Goal: Task Accomplishment & Management: Use online tool/utility

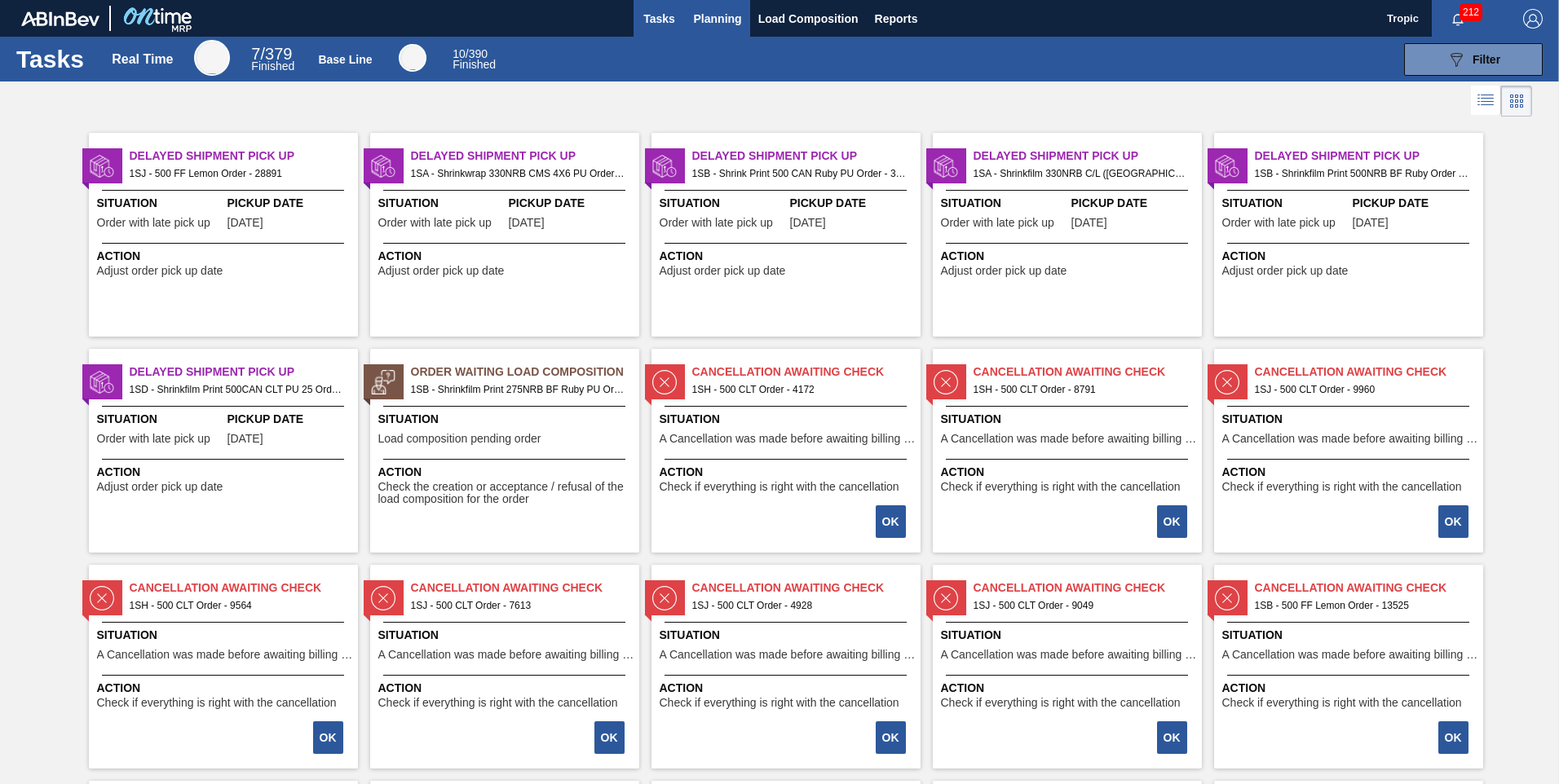
click at [714, 9] on span "Planning" at bounding box center [718, 19] width 48 height 20
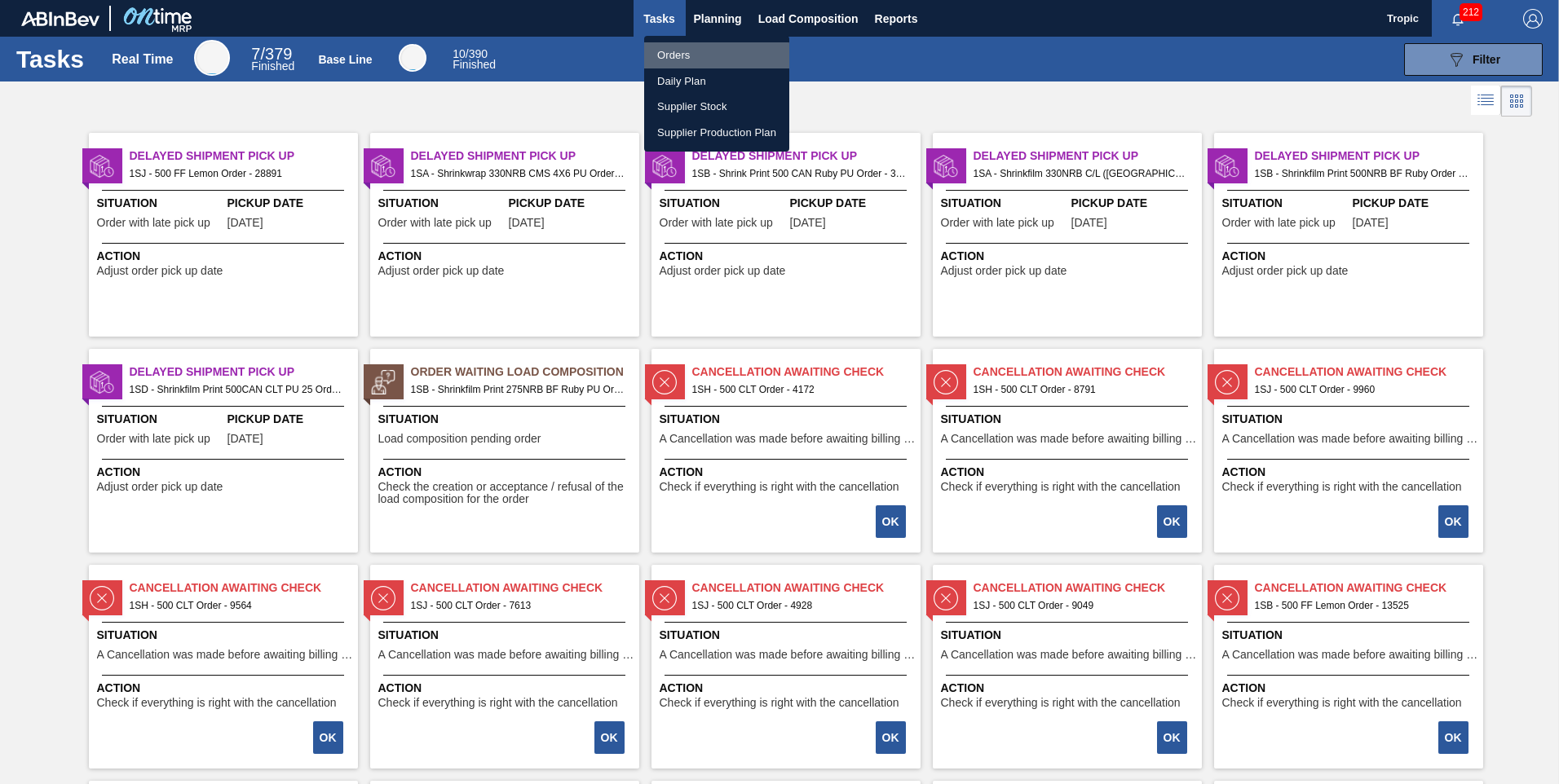
click at [680, 57] on li "Orders" at bounding box center [716, 55] width 145 height 26
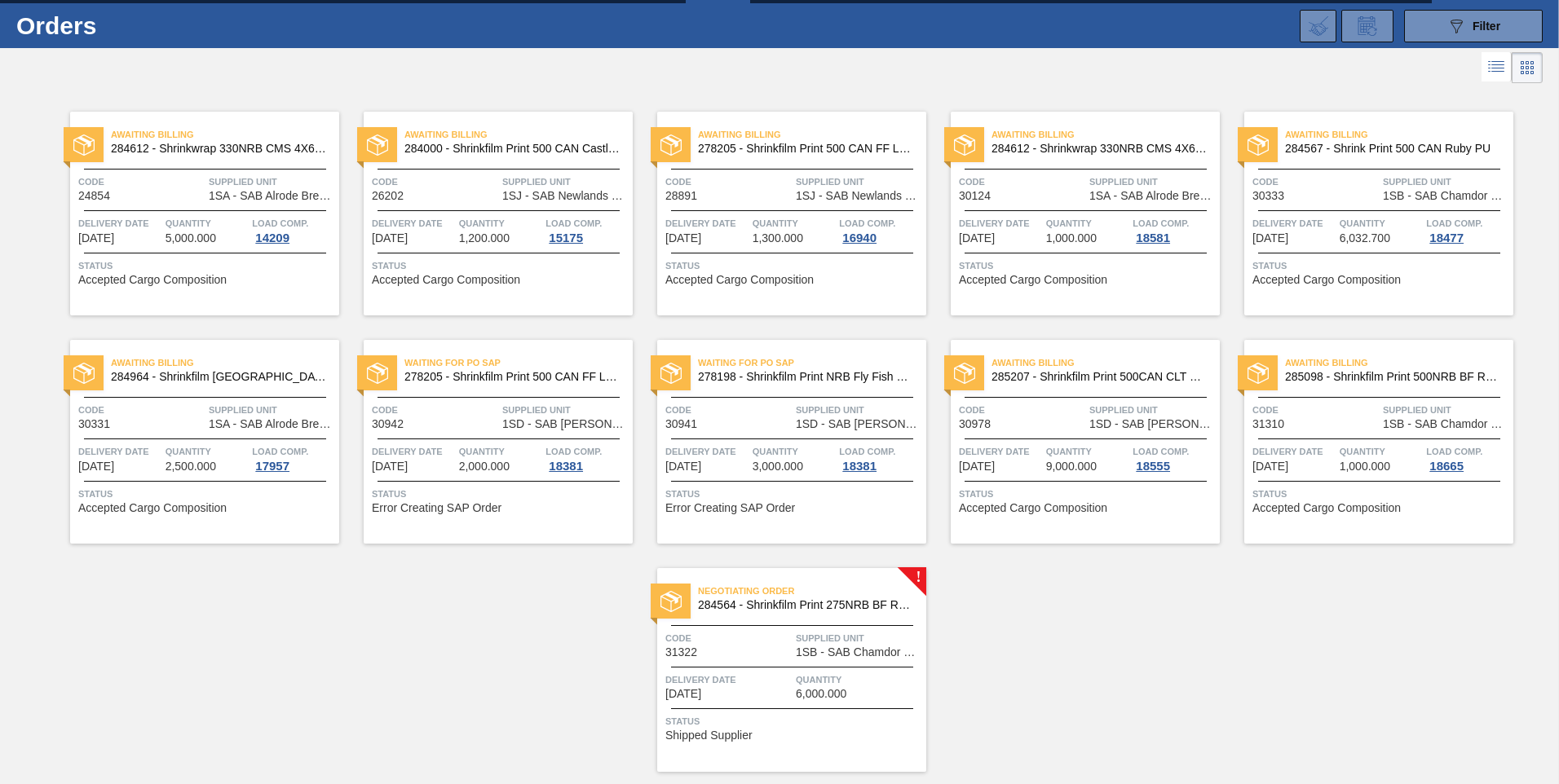
scroll to position [81, 0]
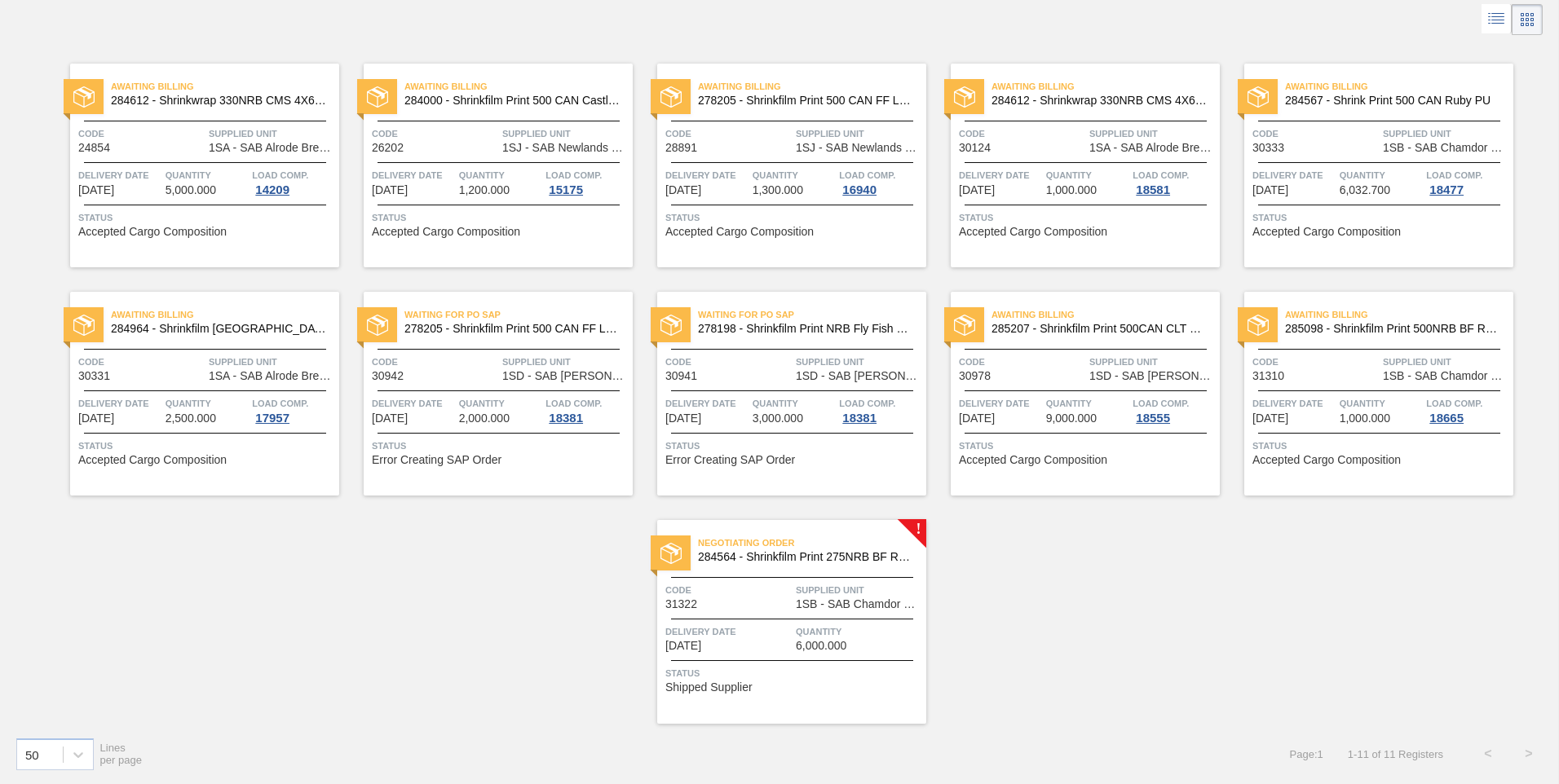
click at [858, 624] on span "Quantity" at bounding box center [859, 632] width 126 height 17
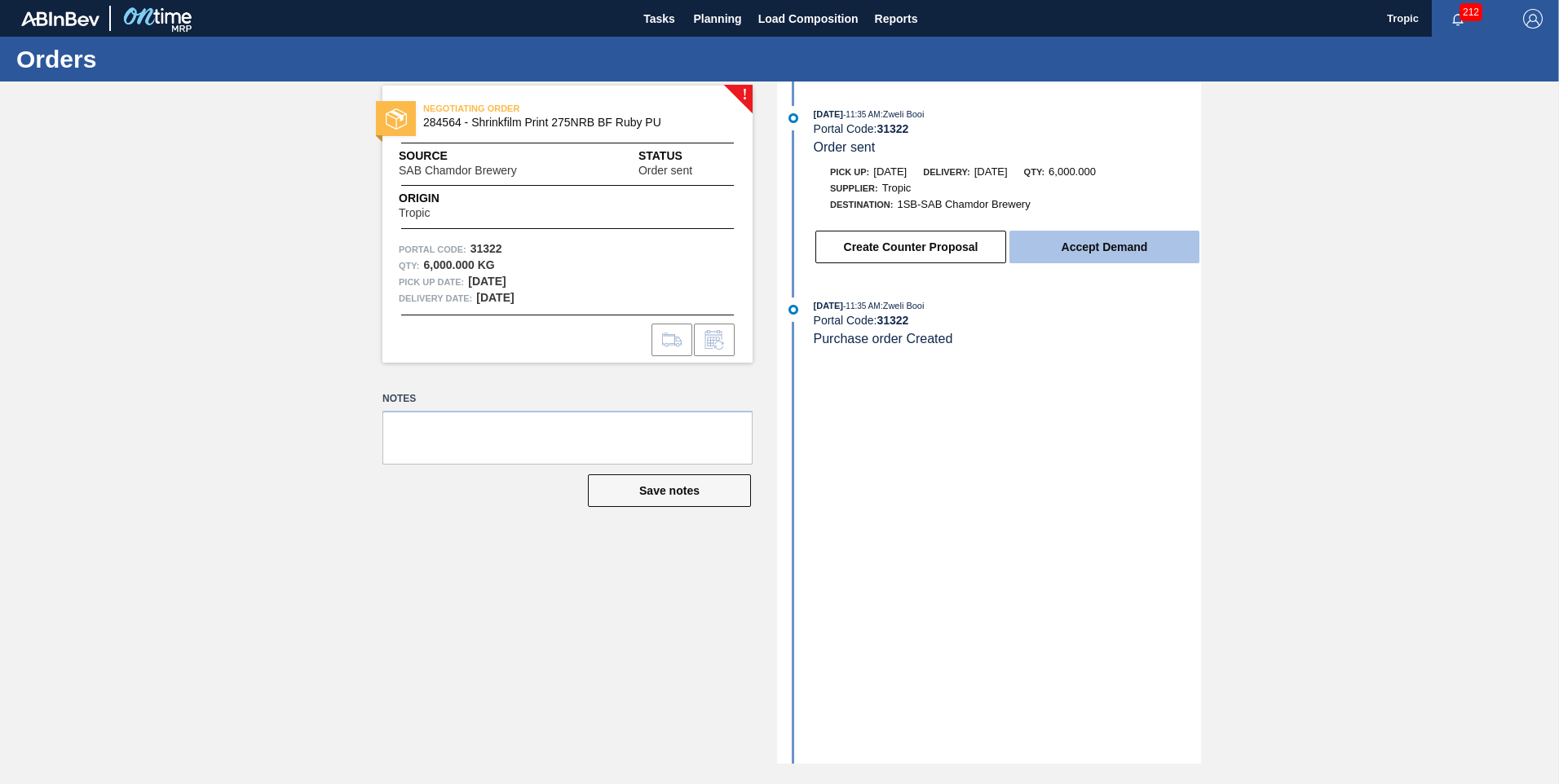
click at [1121, 253] on button "Accept Demand" at bounding box center [1104, 246] width 190 height 32
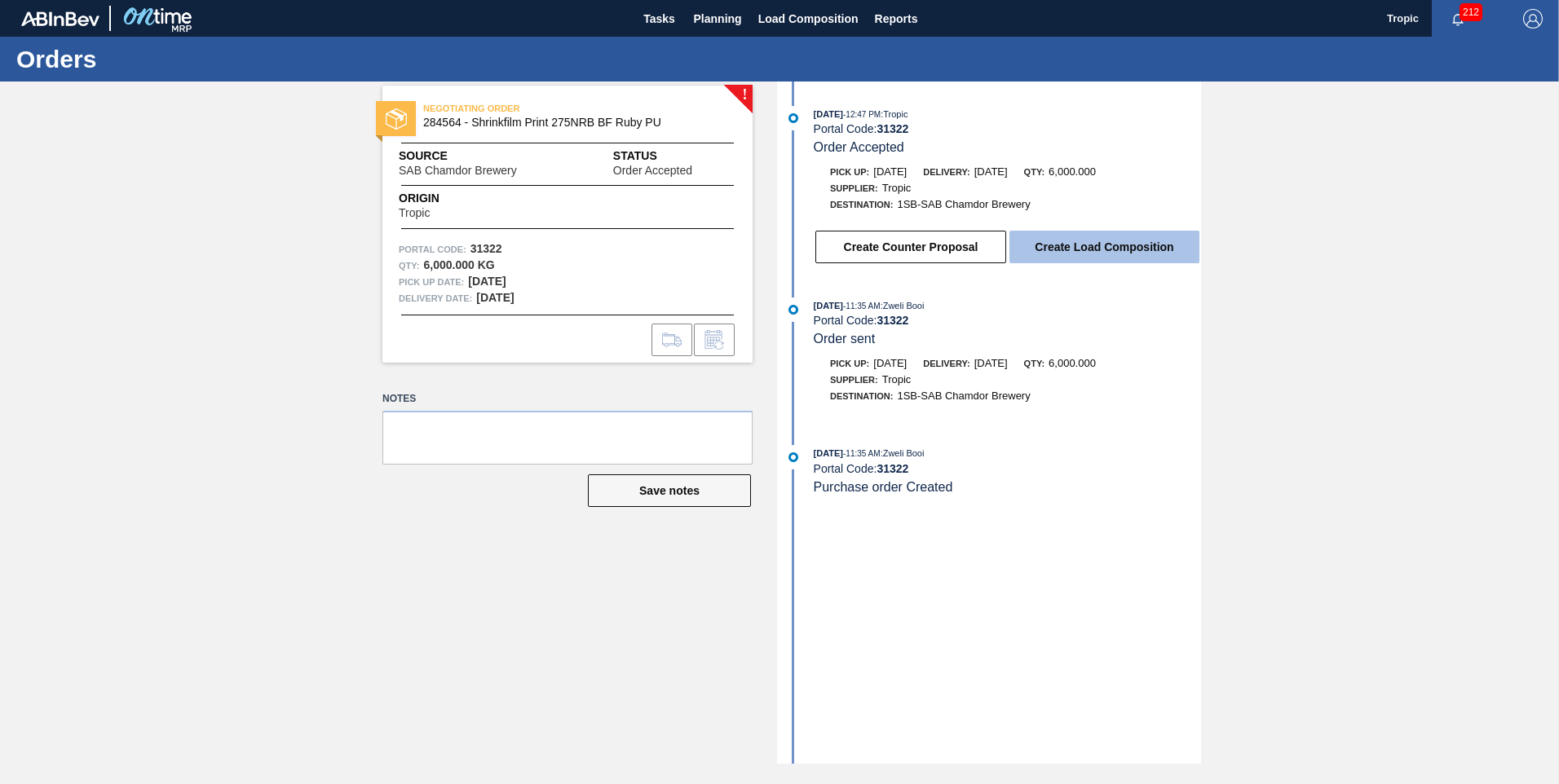
click at [1129, 245] on button "Create Load Composition" at bounding box center [1104, 246] width 190 height 32
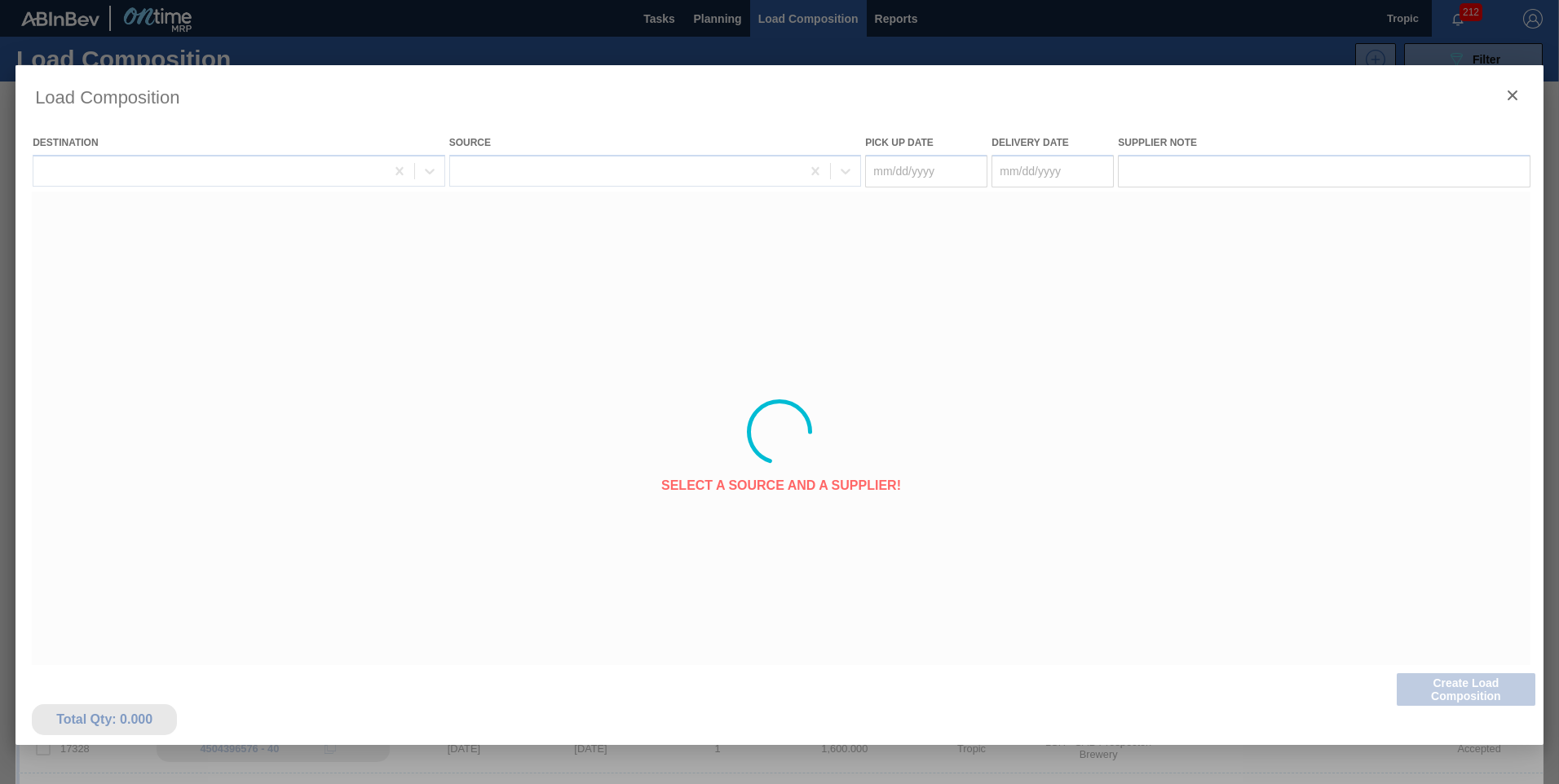
type Date "[DATE]"
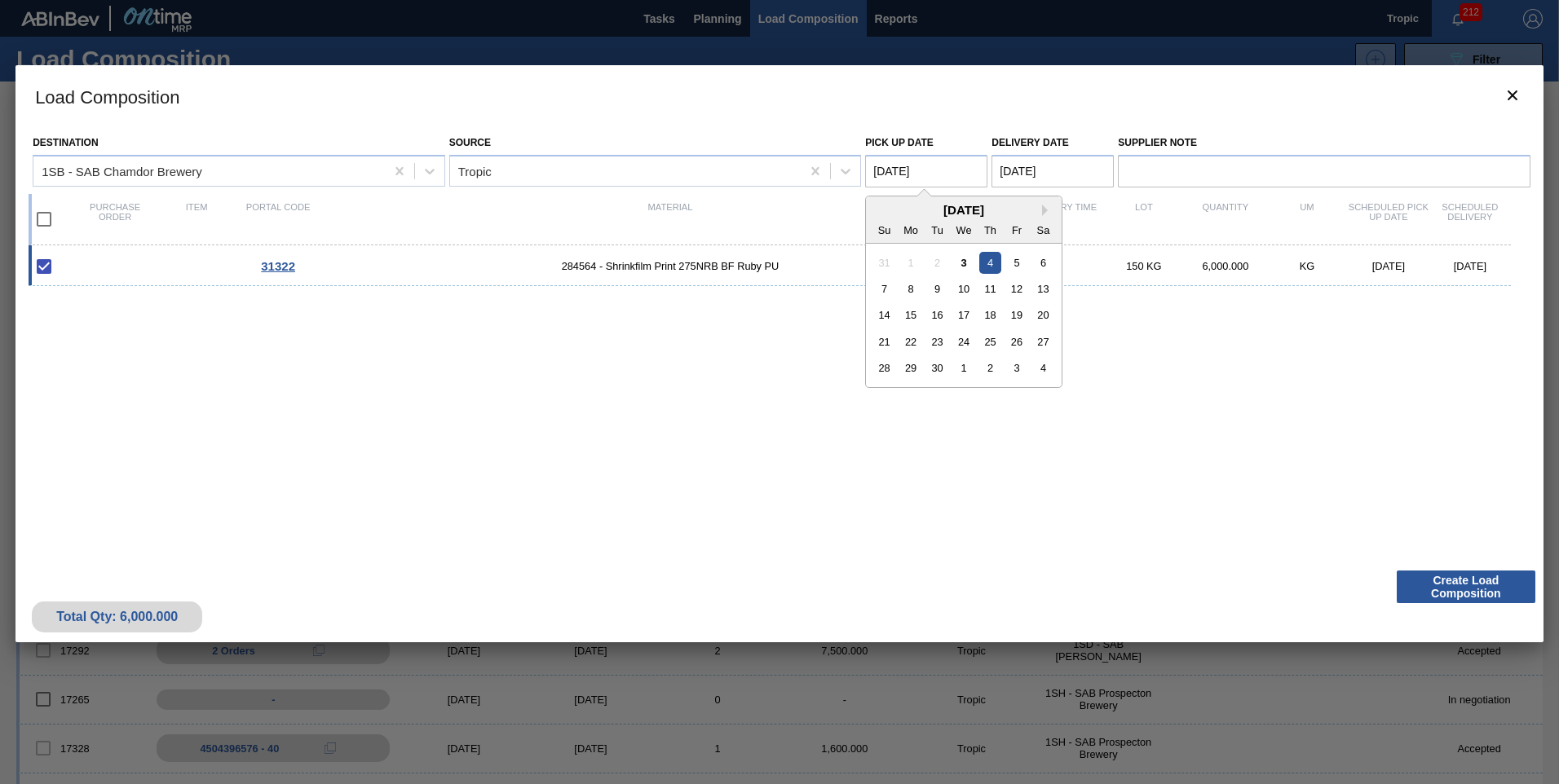
click at [914, 169] on Date "[DATE]" at bounding box center [927, 171] width 123 height 32
click at [1039, 262] on div "6" at bounding box center [1043, 262] width 22 height 22
type Date "[DATE]"
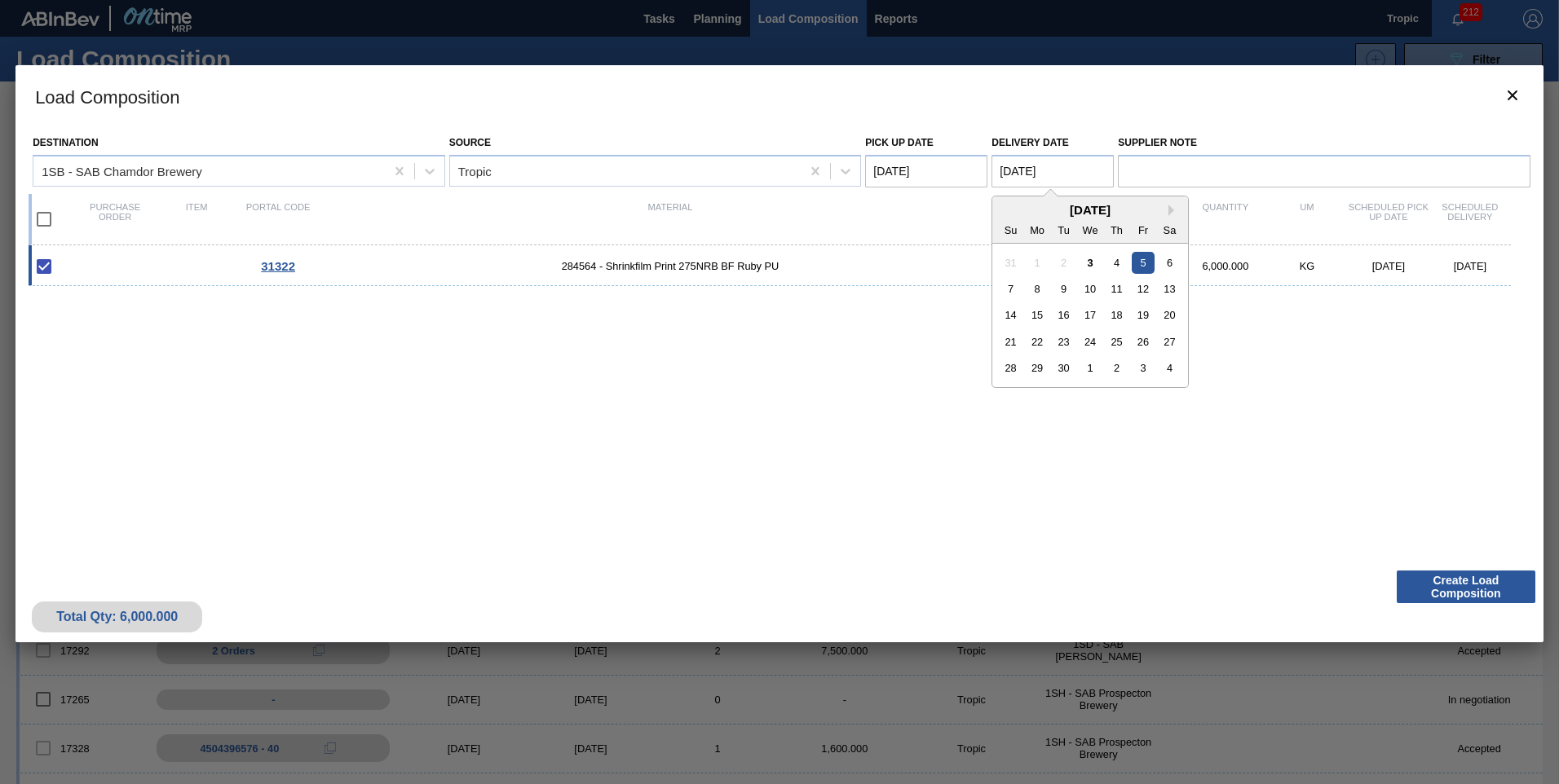
click at [1031, 175] on Date "[DATE]" at bounding box center [1053, 171] width 123 height 32
click at [1007, 296] on div "7" at bounding box center [1010, 288] width 22 height 22
type Date "[DATE]"
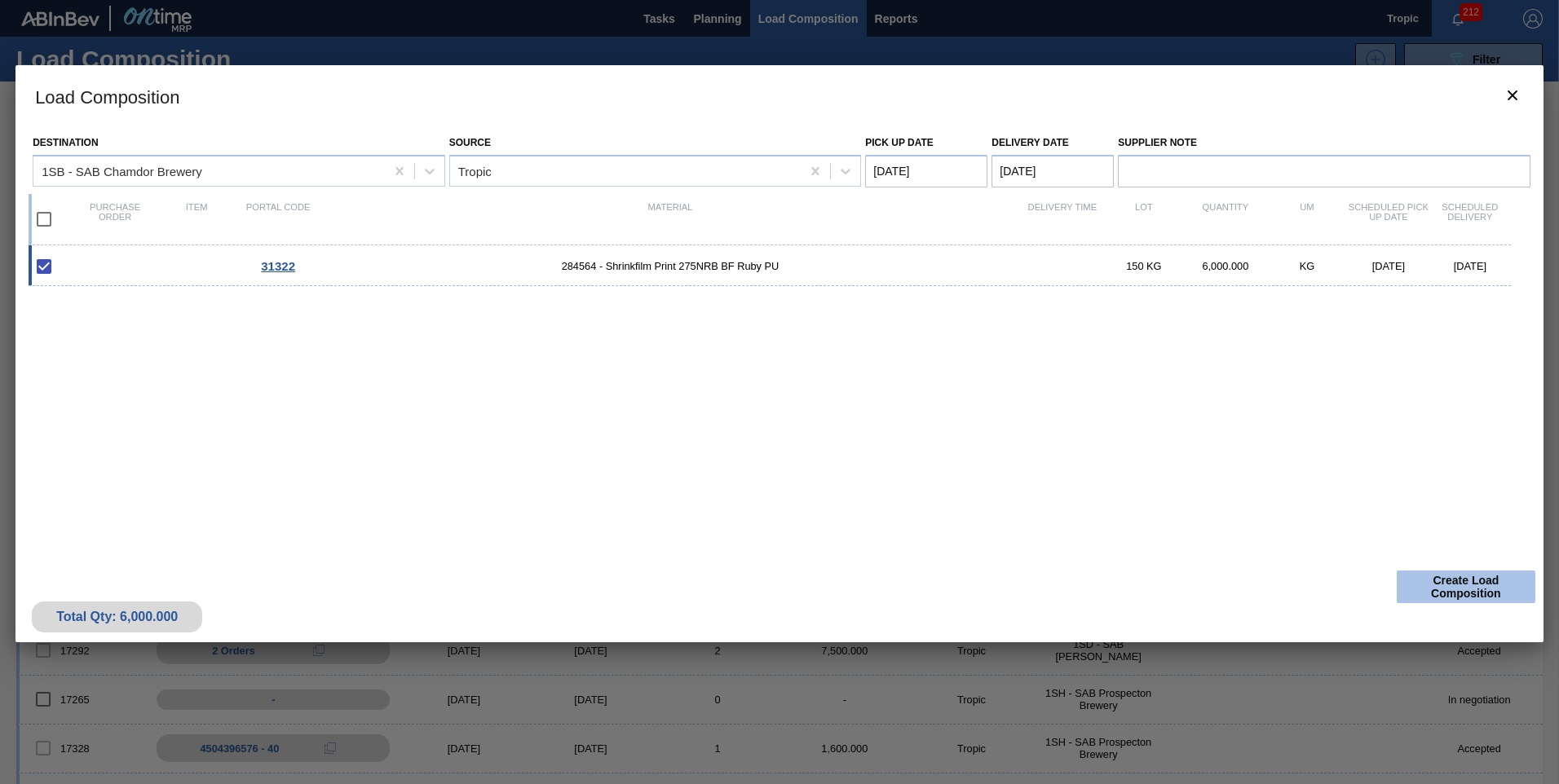
click at [1488, 578] on button "Create Load Composition" at bounding box center [1465, 587] width 138 height 32
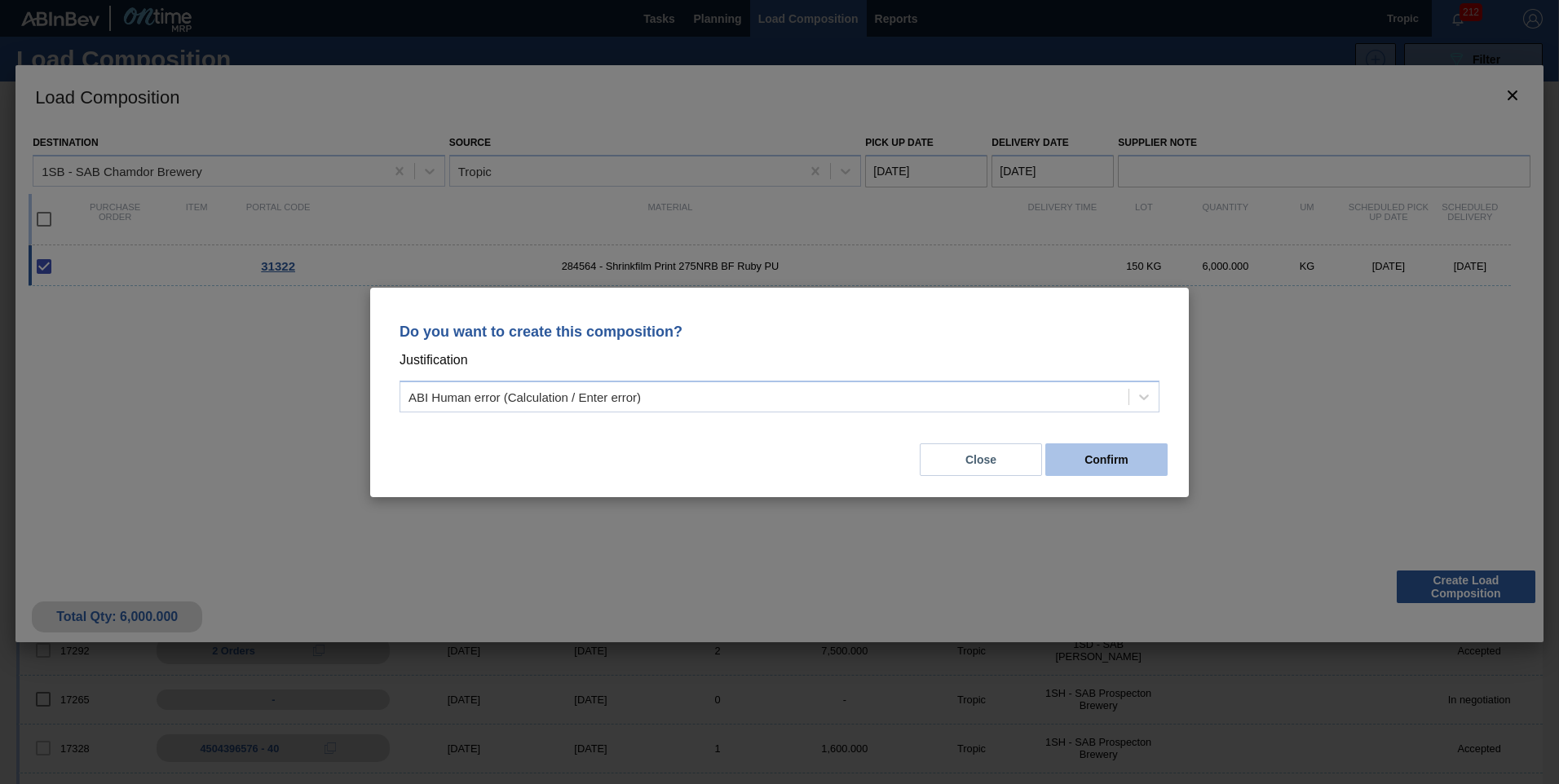
click at [1123, 473] on button "Confirm" at bounding box center [1106, 459] width 123 height 32
